Goal: Task Accomplishment & Management: Use online tool/utility

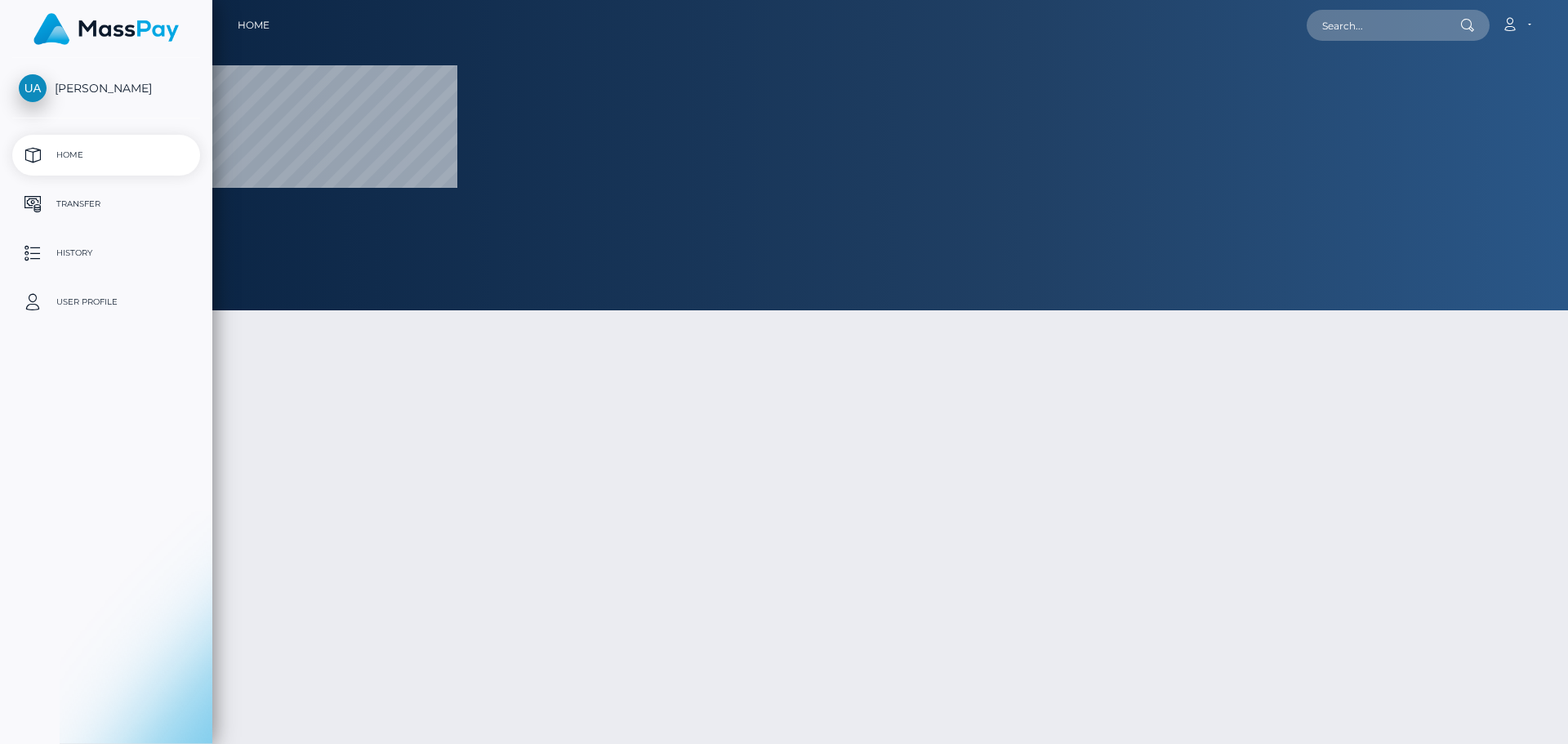
select select
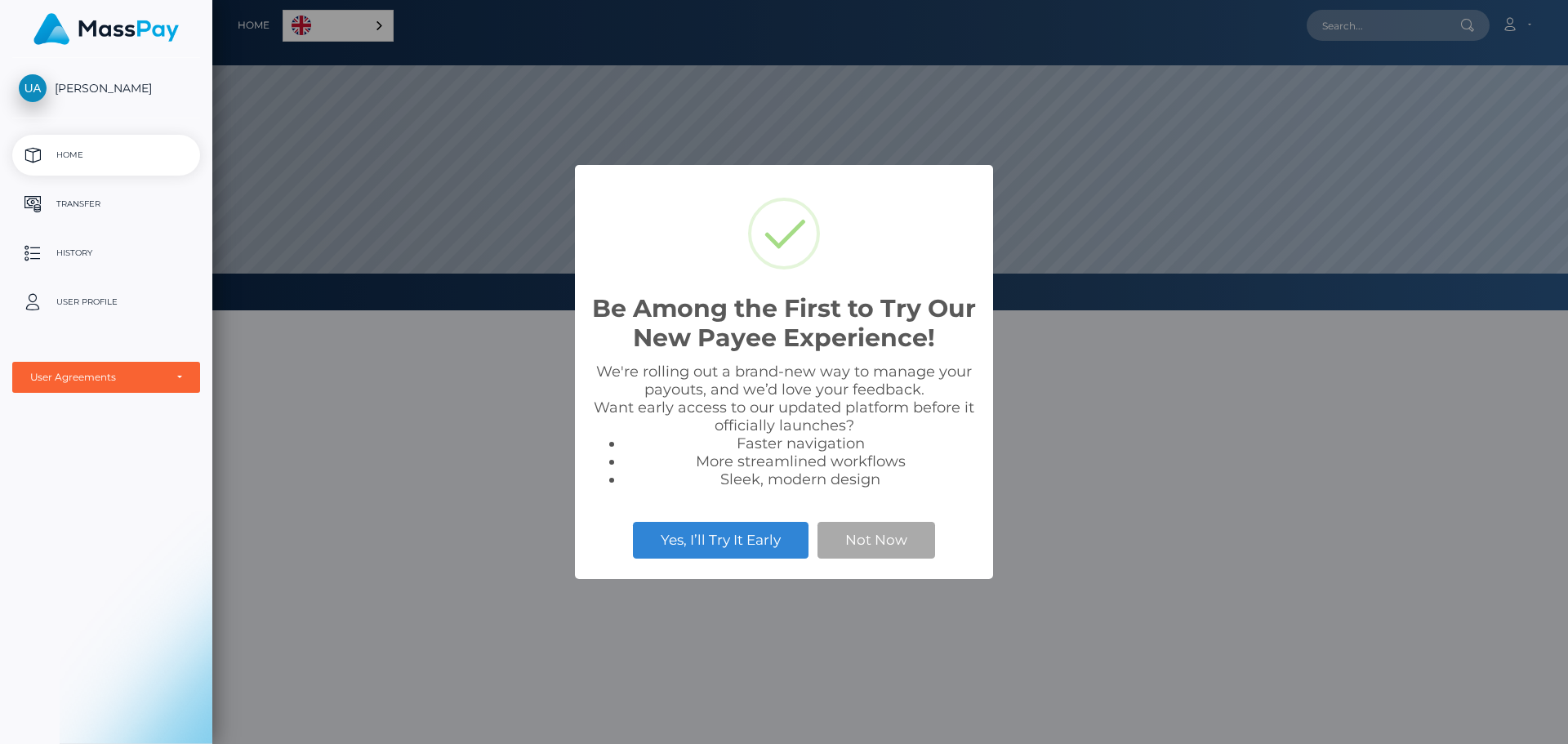
scroll to position [310, 1356]
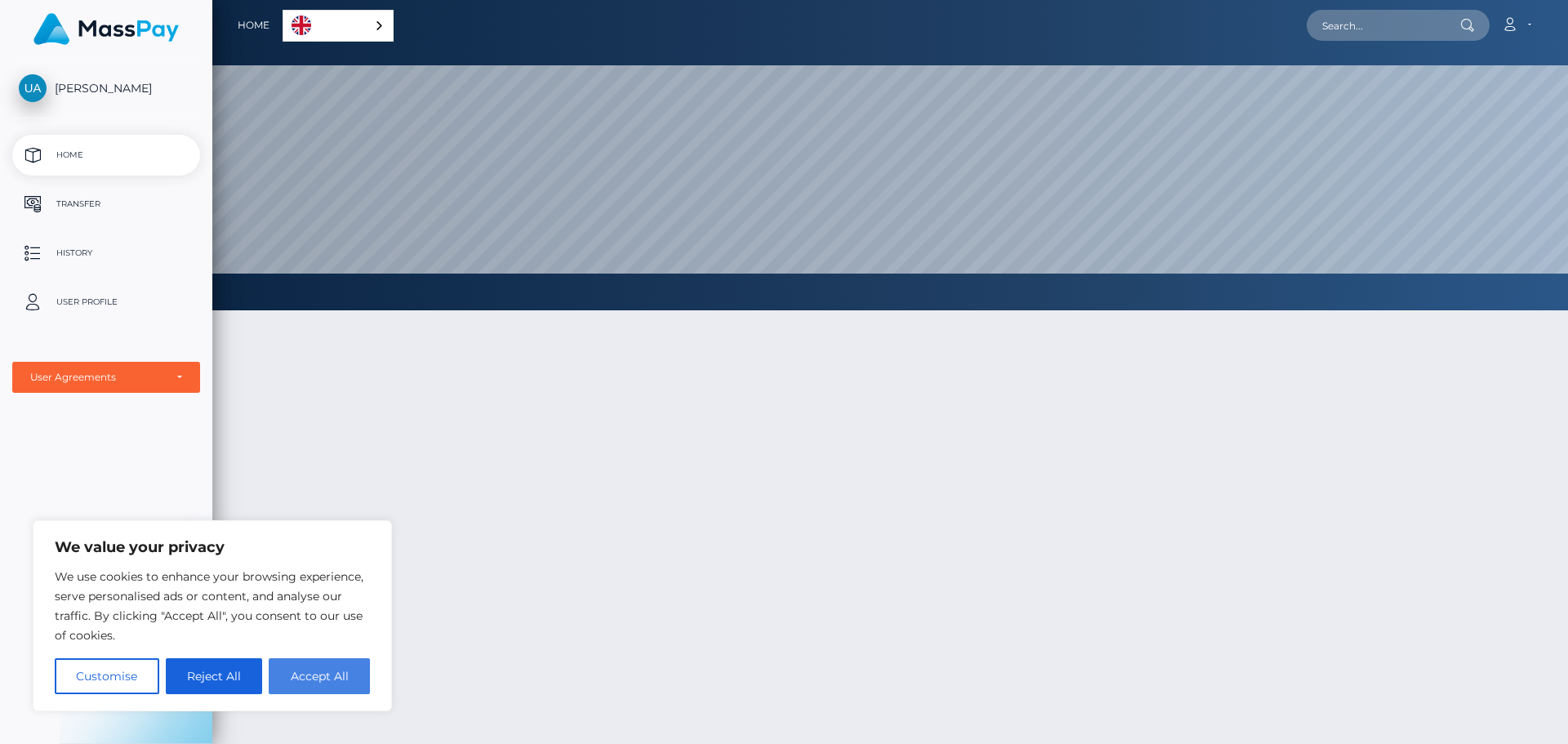
click at [310, 674] on button "Accept All" at bounding box center [319, 677] width 101 height 36
checkbox input "true"
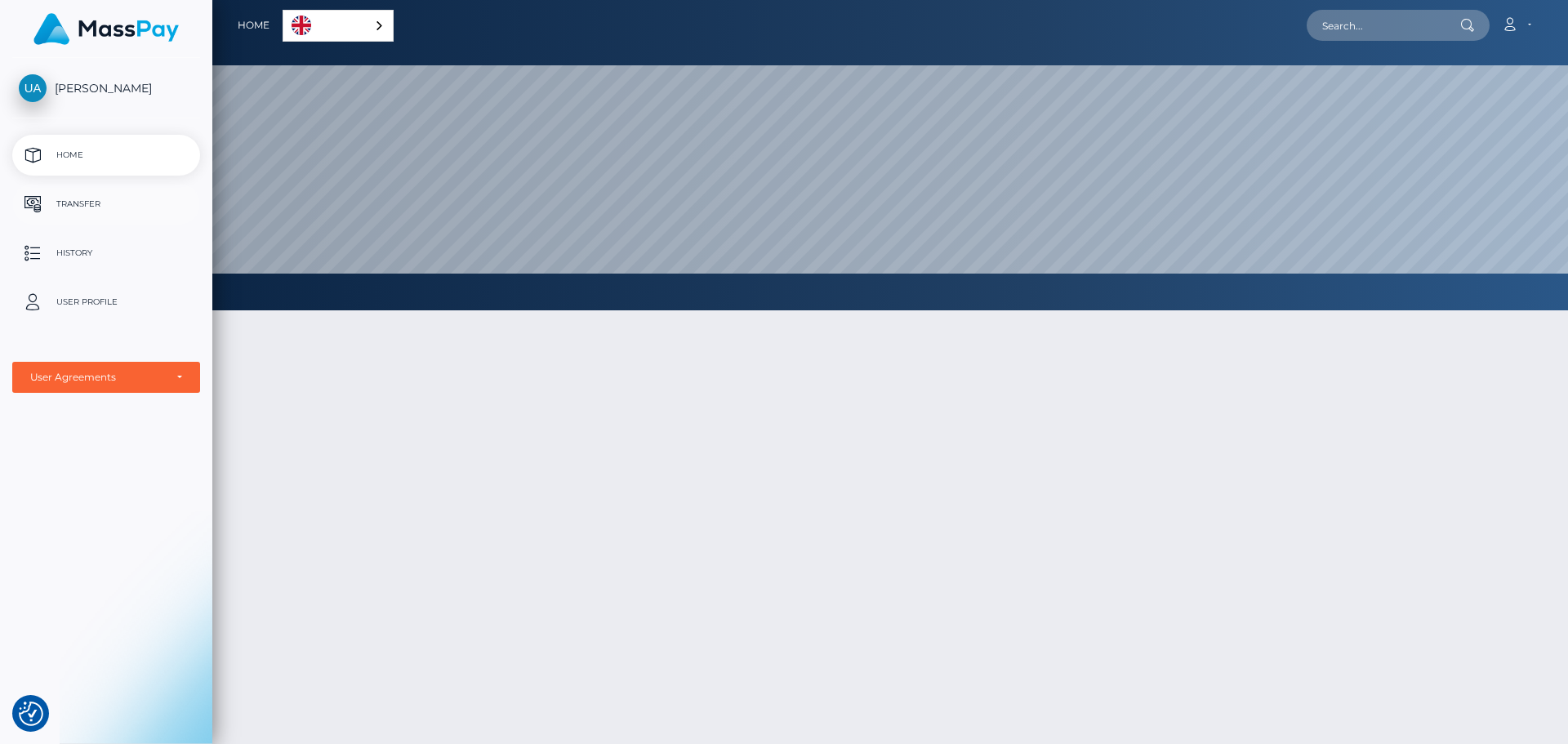
click at [77, 201] on p "Transfer" at bounding box center [106, 204] width 175 height 24
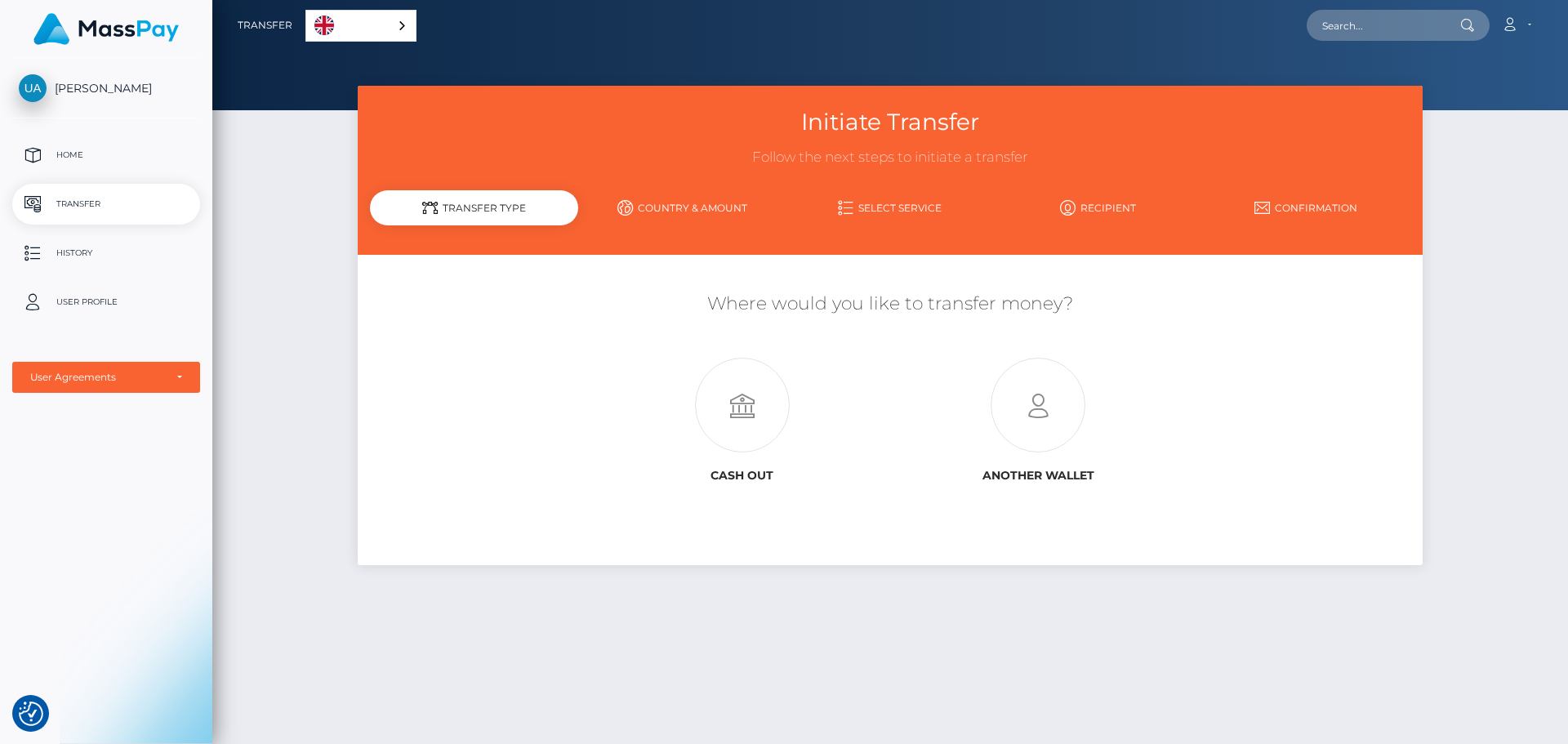
click at [382, 20] on link "English" at bounding box center [361, 25] width 110 height 30
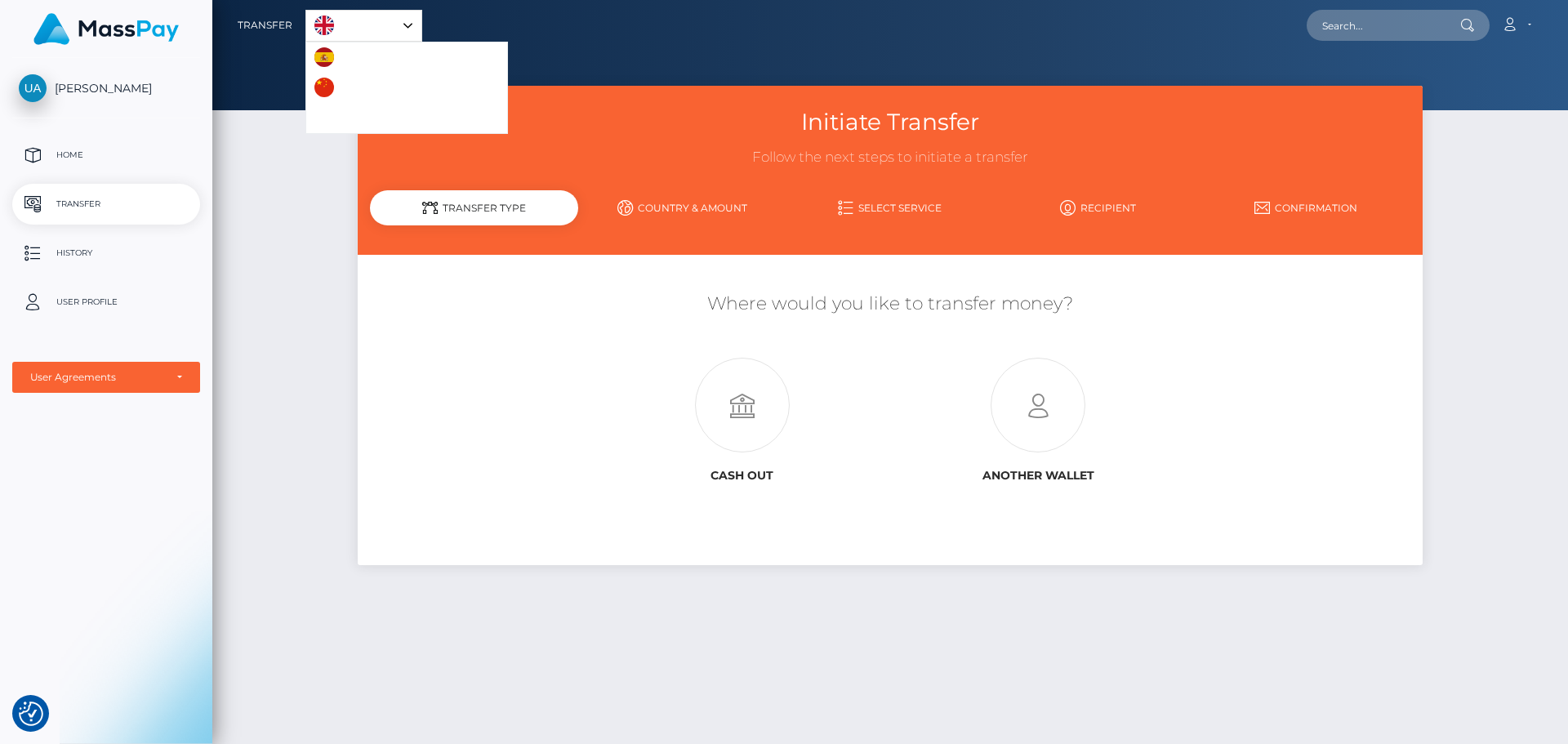
click at [382, 20] on link "English" at bounding box center [363, 25] width 115 height 30
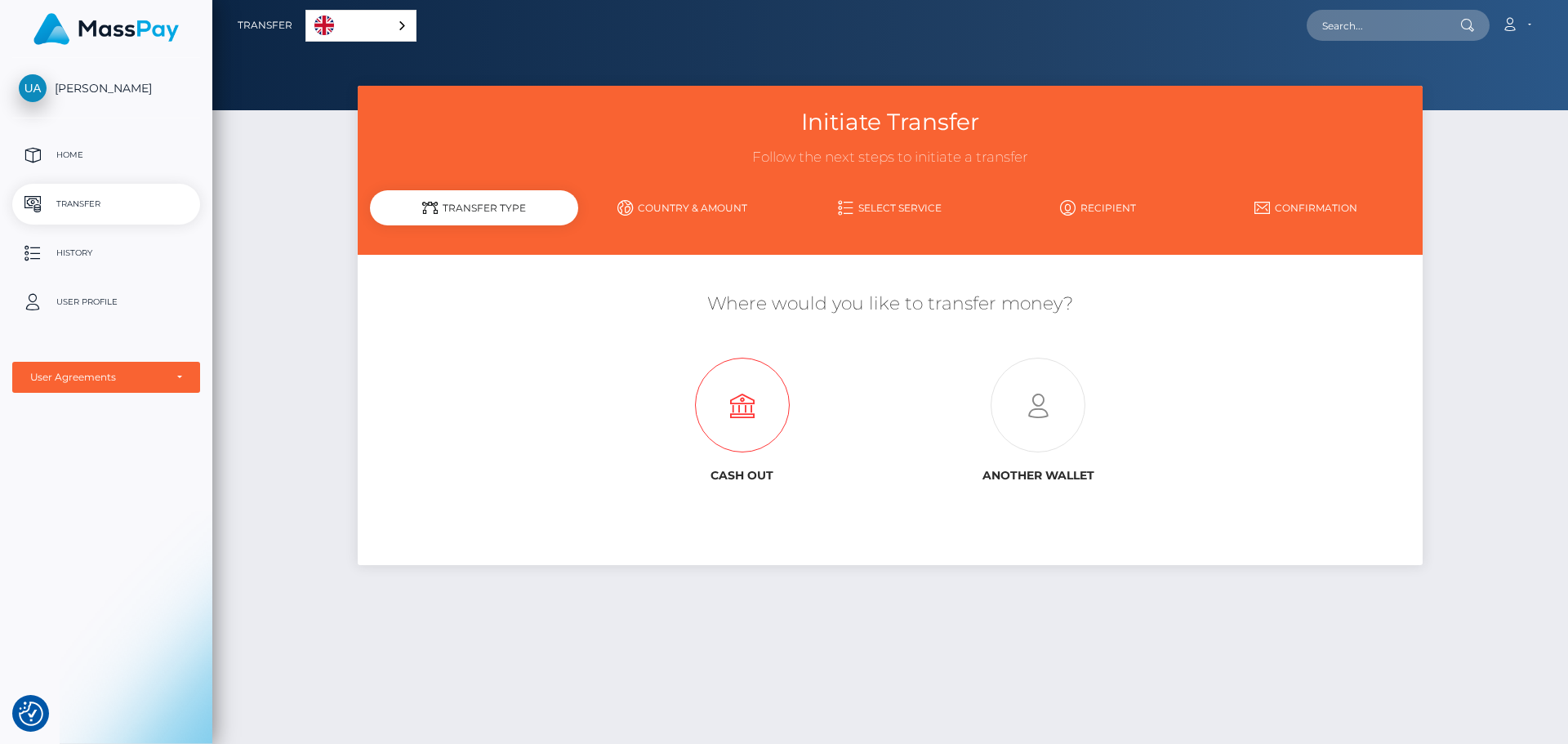
click at [749, 414] on icon at bounding box center [743, 406] width 296 height 95
click at [667, 200] on link "Country & Amount" at bounding box center [682, 208] width 208 height 29
click at [888, 213] on link "Select Service" at bounding box center [891, 208] width 208 height 29
click at [69, 304] on p "User Profile" at bounding box center [106, 303] width 175 height 24
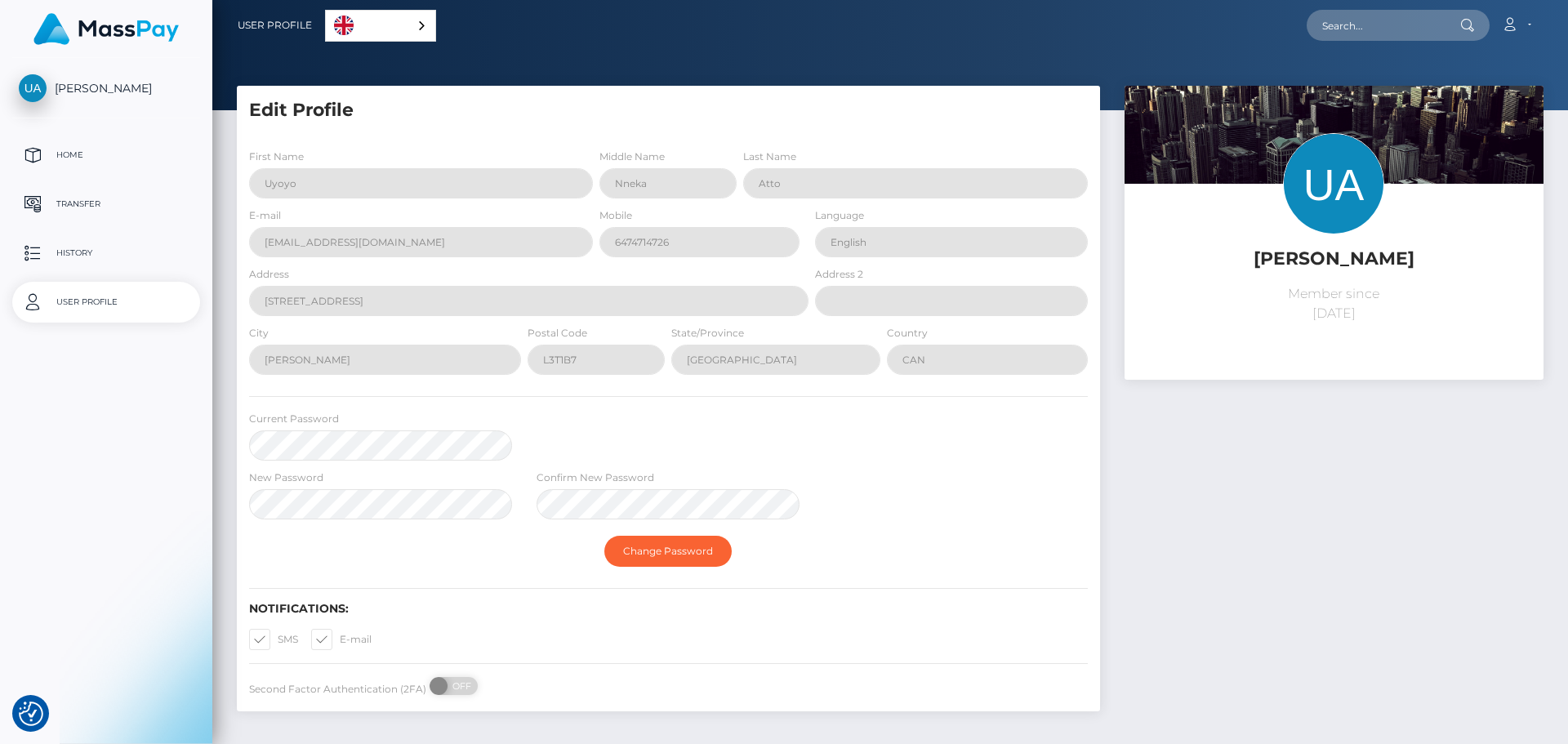
select select
click at [94, 241] on p "History" at bounding box center [106, 253] width 175 height 24
click at [93, 158] on p "Home" at bounding box center [106, 156] width 175 height 24
click at [78, 201] on p "Transfer" at bounding box center [106, 204] width 175 height 24
